Goal: Obtain resource: Obtain resource

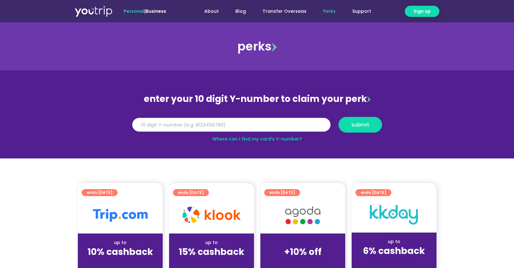
click at [111, 237] on div "up to 10% cashback (for stays only)" at bounding box center [120, 249] width 85 height 31
click at [116, 204] on div at bounding box center [120, 215] width 85 height 36
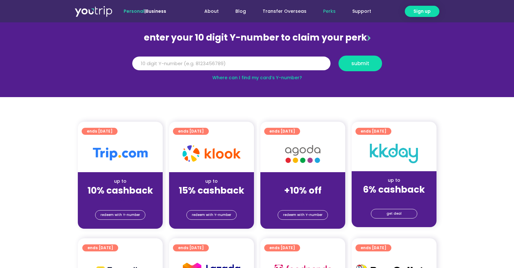
scroll to position [83, 0]
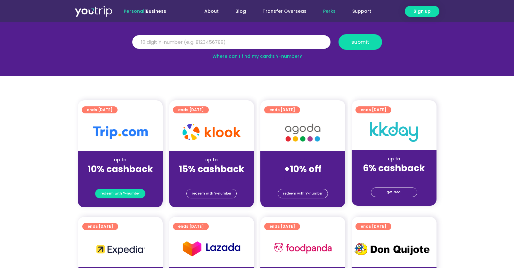
click at [127, 196] on span "redeem with Y-number" at bounding box center [119, 193] width 39 height 9
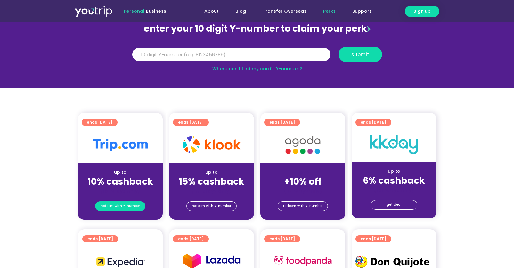
click at [129, 205] on span "redeem with Y-number" at bounding box center [119, 206] width 39 height 9
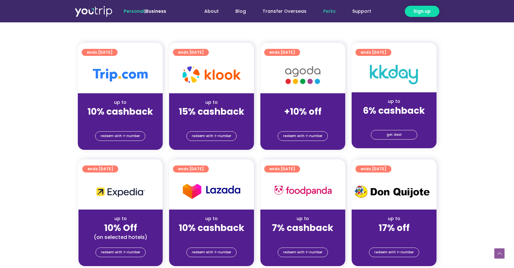
scroll to position [141, 0]
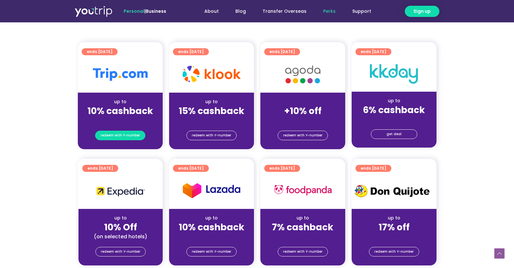
click at [131, 134] on span "redeem with Y-number" at bounding box center [119, 135] width 39 height 9
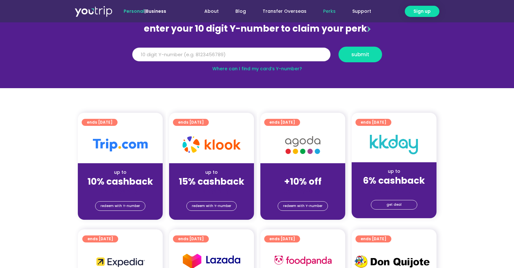
click at [179, 55] on input "Y Number" at bounding box center [231, 55] width 198 height 14
click at [359, 53] on span "submit" at bounding box center [360, 54] width 18 height 5
drag, startPoint x: 178, startPoint y: 51, endPoint x: 199, endPoint y: 50, distance: 21.4
click at [199, 50] on input "5162400057381290" at bounding box center [231, 55] width 198 height 14
drag, startPoint x: 199, startPoint y: 53, endPoint x: 120, endPoint y: 53, distance: 79.4
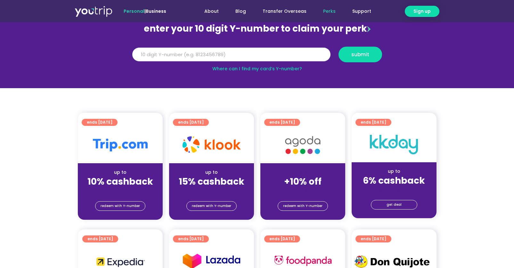
click at [120, 53] on section "enter your 10 digit Y-number to claim your perk Y Number 5162400057381290 submi…" at bounding box center [257, 44] width 514 height 88
type input "8154545792"
click at [358, 60] on button "submit" at bounding box center [360, 55] width 44 height 16
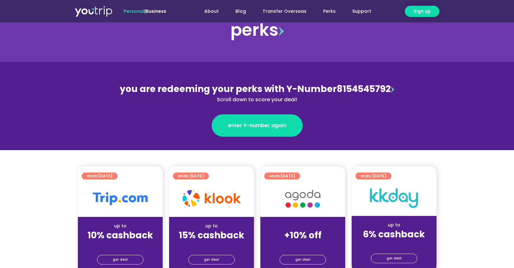
scroll to position [25, 0]
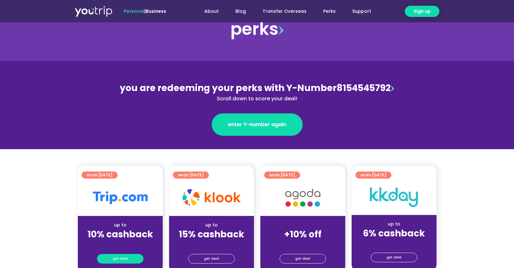
click at [127, 259] on link "get deal" at bounding box center [120, 259] width 46 height 10
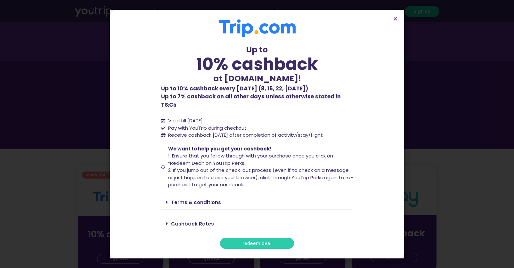
click at [249, 241] on span "redeem deal" at bounding box center [256, 243] width 29 height 5
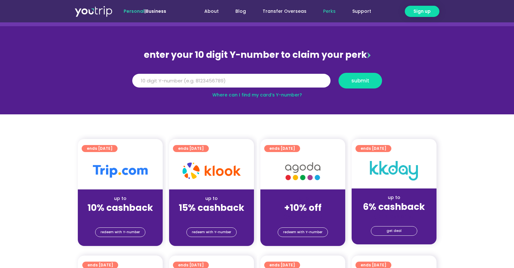
scroll to position [45, 0]
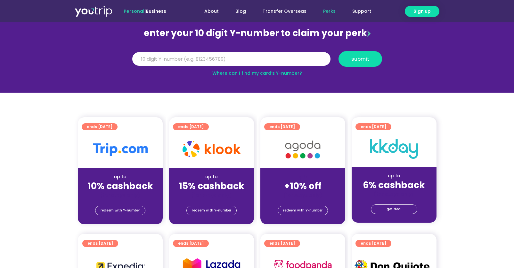
scroll to position [68, 0]
